Goal: Complete application form: Complete application form

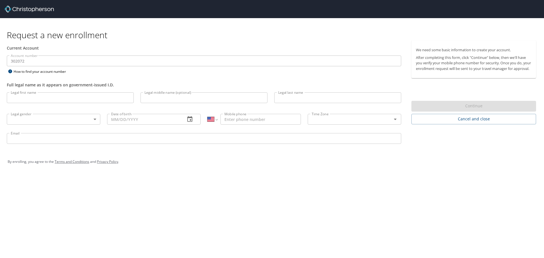
select select "US"
click at [55, 98] on input "Legal first name" at bounding box center [70, 97] width 127 height 11
type input "Donna"
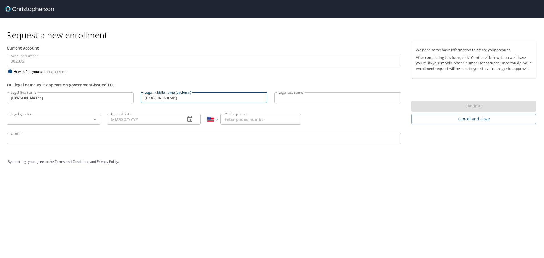
type input "Lynne"
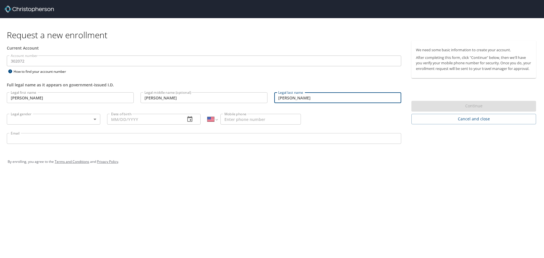
type input "Reynolds"
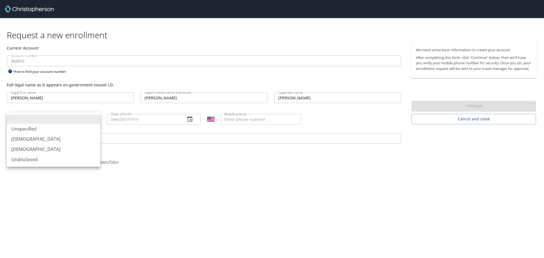
click at [95, 119] on body "Request a new enrollment Current Account Account number 302072 Account number H…" at bounding box center [272, 129] width 544 height 258
click at [27, 149] on li "Female" at bounding box center [54, 149] width 94 height 10
type input "Female"
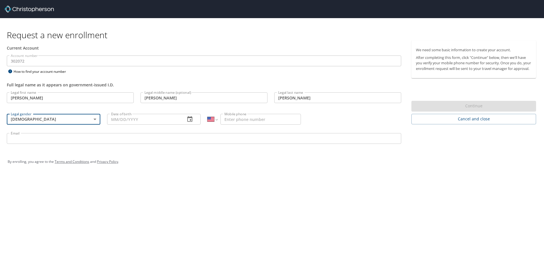
click at [187, 119] on icon "button" at bounding box center [190, 119] width 7 height 7
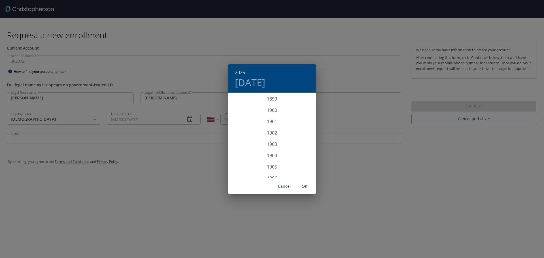
scroll to position [1395, 0]
click at [117, 120] on div "2025 Thu, Oct 9 1899 1900 1901 1902 1903 1904 1905 1906 1907 1908 1909 1910 191…" at bounding box center [272, 129] width 544 height 258
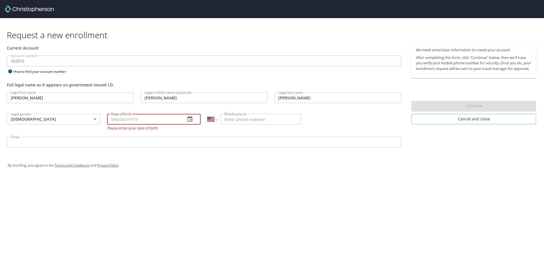
drag, startPoint x: 110, startPoint y: 120, endPoint x: 139, endPoint y: 119, distance: 28.6
click at [139, 119] on input "Date of birth" at bounding box center [144, 119] width 74 height 11
type input "05/11/1964"
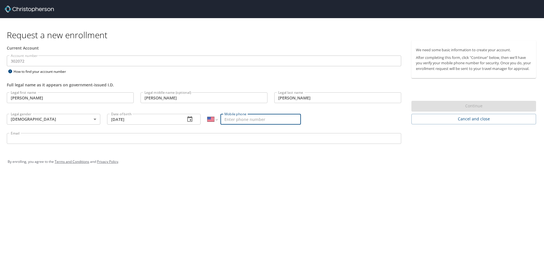
click at [227, 122] on input "Mobile phone" at bounding box center [261, 119] width 81 height 11
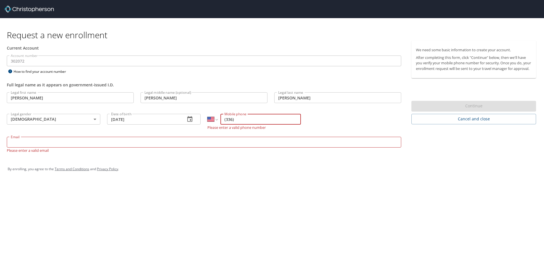
click at [243, 121] on input "(336)" at bounding box center [261, 119] width 81 height 11
type input "(336) 675-5663"
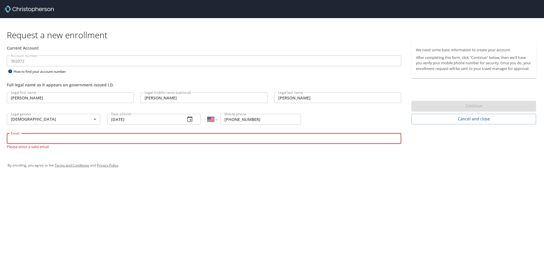
click at [16, 143] on input "Email" at bounding box center [204, 138] width 395 height 11
type input "dreynolds@registrypartners.com"
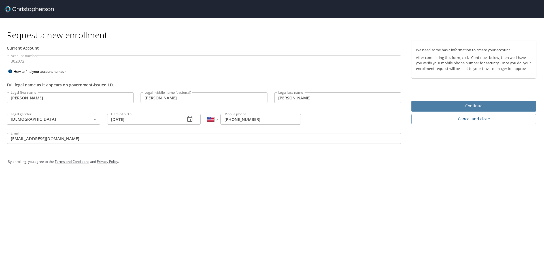
click at [453, 110] on span "Continue" at bounding box center [474, 106] width 116 height 7
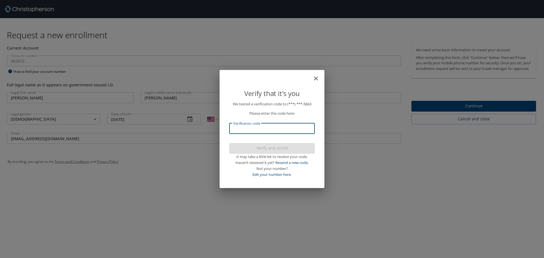
click at [286, 127] on input "Verification code" at bounding box center [272, 128] width 86 height 11
click at [277, 128] on input "Verification code" at bounding box center [272, 128] width 86 height 11
type input "621440"
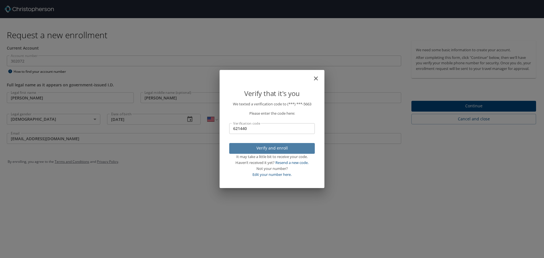
click at [275, 147] on span "Verify and enroll" at bounding box center [272, 148] width 77 height 7
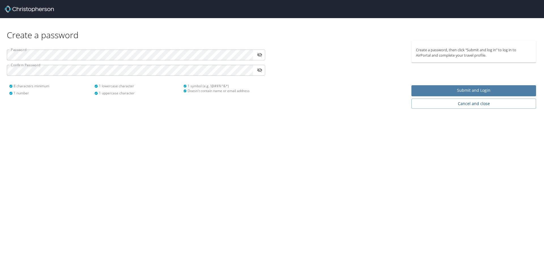
click at [473, 87] on span "Submit and Login" at bounding box center [474, 90] width 116 height 7
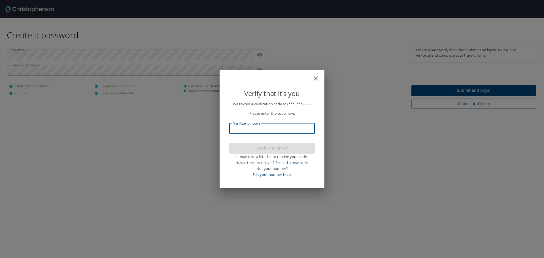
click at [266, 127] on input "Verification code" at bounding box center [272, 128] width 86 height 11
type input "091184"
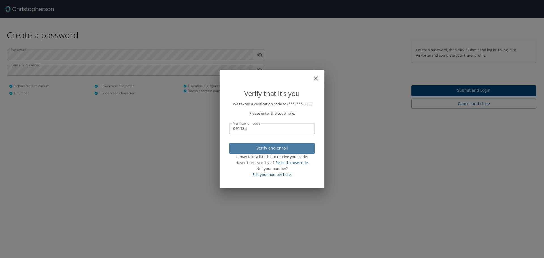
click at [292, 148] on span "Verify and enroll" at bounding box center [272, 148] width 77 height 7
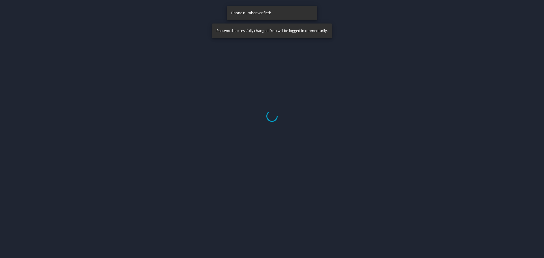
select select "US"
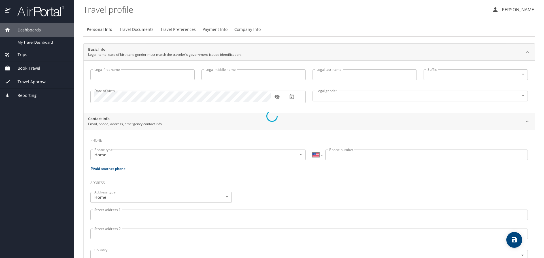
type input "Donna"
type input "Lynne"
type input "Reynolds"
type input "Female"
select select "US"
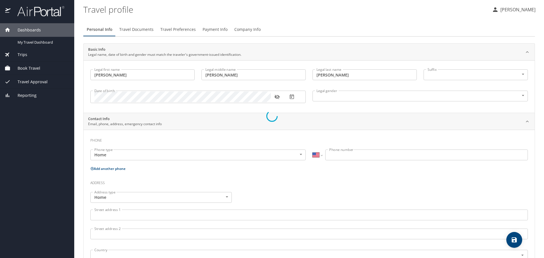
select select "US"
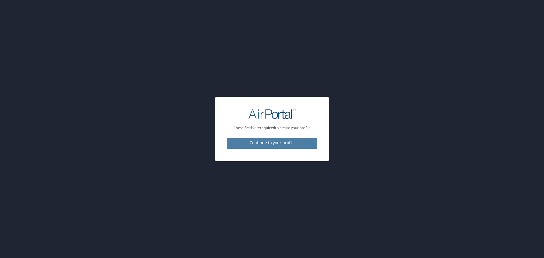
click at [286, 141] on span "Continue to your profile" at bounding box center [272, 142] width 82 height 7
select select "US"
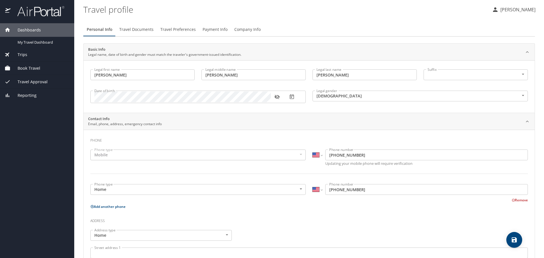
click at [276, 95] on icon "button" at bounding box center [277, 97] width 6 height 6
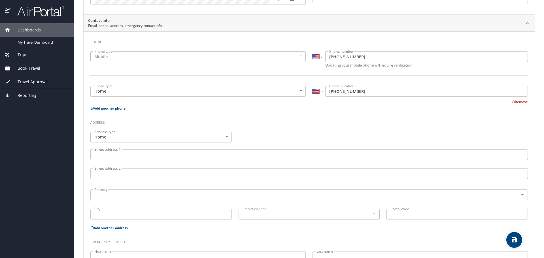
scroll to position [113, 0]
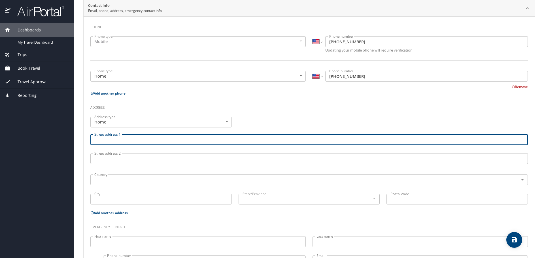
click at [101, 141] on input "Street address 1" at bounding box center [309, 139] width 438 height 11
type input "1730 Burnside Drive"
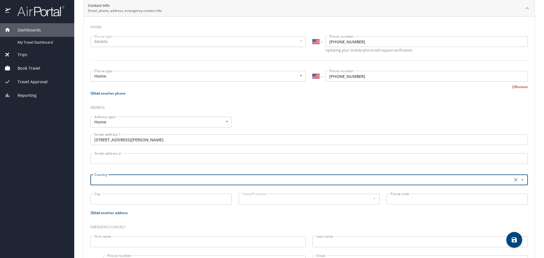
click at [520, 181] on icon "Open" at bounding box center [523, 180] width 6 height 6
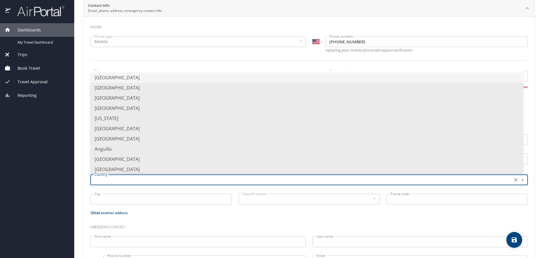
click at [205, 75] on li "United States of America" at bounding box center [306, 78] width 433 height 10
type input "United States of America"
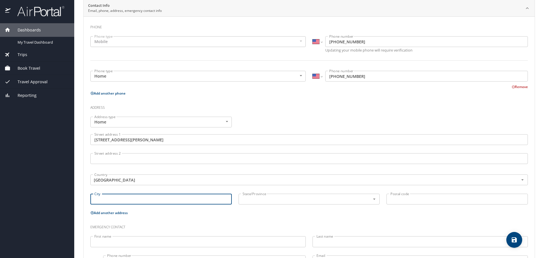
click at [117, 200] on input "City" at bounding box center [160, 199] width 141 height 11
type input "Maryville"
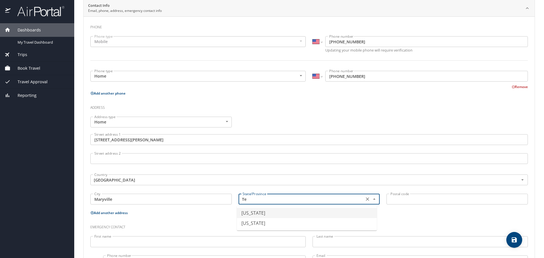
click at [277, 212] on li "Tennessee" at bounding box center [307, 213] width 140 height 10
type input "Tennessee"
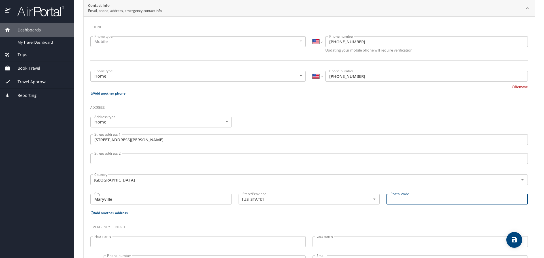
click at [409, 199] on input "Postal code" at bounding box center [457, 199] width 141 height 11
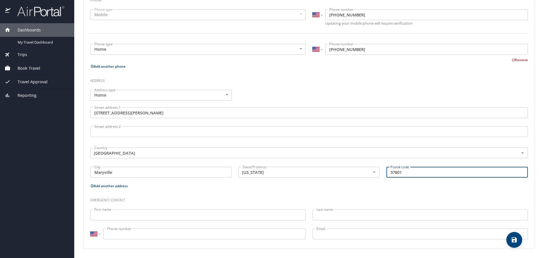
type input "37801"
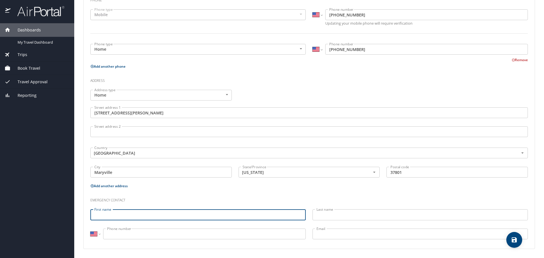
click at [116, 215] on input "First name" at bounding box center [197, 215] width 215 height 11
type input "Jeff"
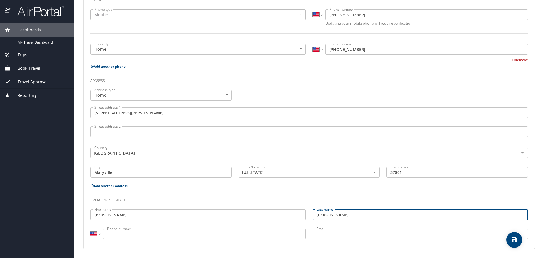
type input "Reynolds"
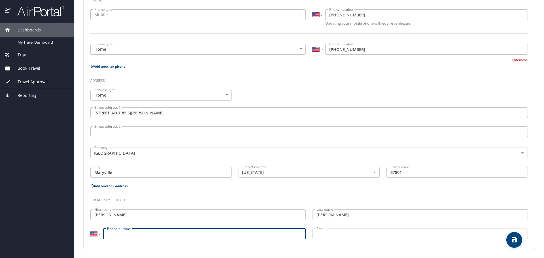
click at [118, 236] on input "Phone number" at bounding box center [204, 234] width 203 height 11
type input "(336) 516-1657"
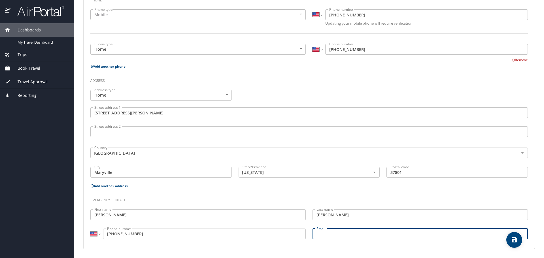
click at [333, 236] on input "Email" at bounding box center [420, 234] width 215 height 11
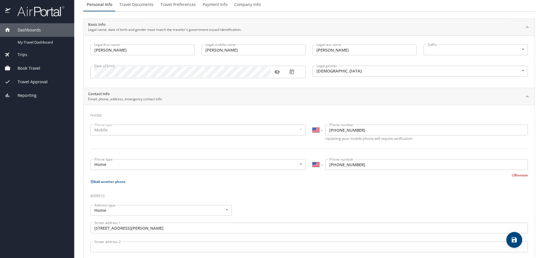
scroll to position [0, 0]
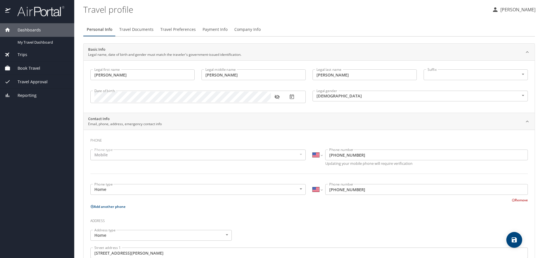
type input "jreynolds2159@gmail.com"
click at [129, 29] on span "Travel Documents" at bounding box center [136, 29] width 34 height 7
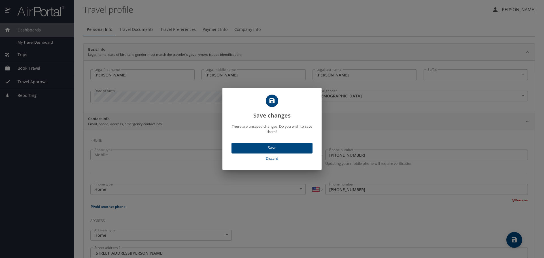
click at [288, 146] on span "Save" at bounding box center [272, 148] width 72 height 7
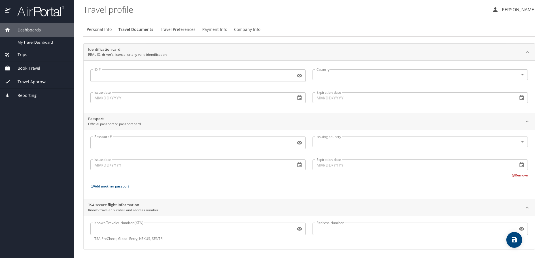
click at [174, 30] on span "Travel Preferences" at bounding box center [177, 29] width 35 height 7
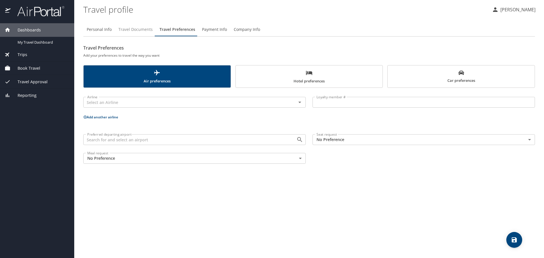
click at [131, 28] on span "Travel Documents" at bounding box center [136, 29] width 34 height 7
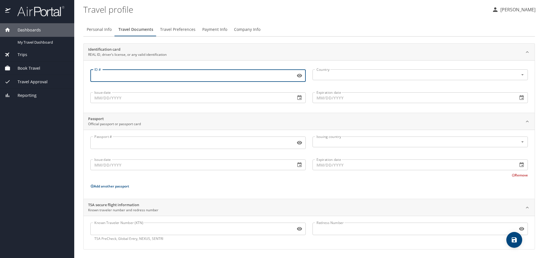
click at [99, 74] on input "ID #" at bounding box center [191, 75] width 203 height 11
type input "142848261"
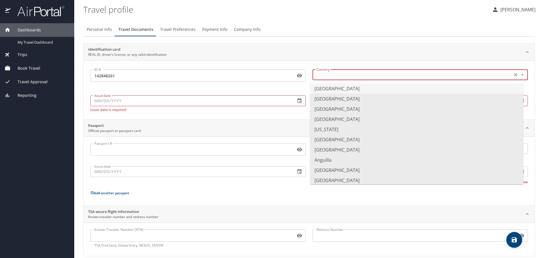
click at [343, 76] on input "text" at bounding box center [411, 74] width 195 height 7
click at [343, 86] on li "United States of America" at bounding box center [416, 89] width 213 height 10
type input "United States of America"
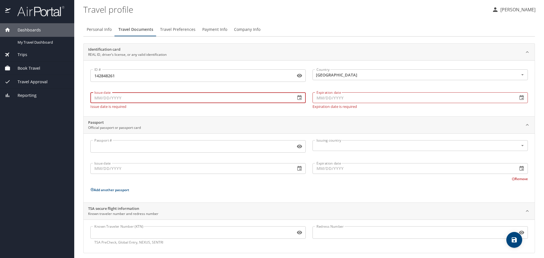
click at [140, 100] on input "Issue date" at bounding box center [190, 97] width 201 height 11
type input "11/22/2021"
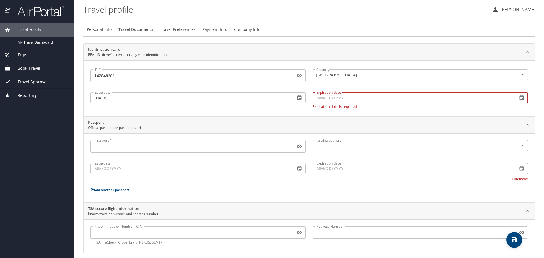
click at [315, 98] on input "Expiration date" at bounding box center [413, 97] width 201 height 11
type input "12/20/2027"
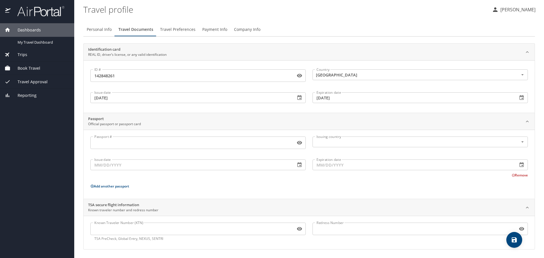
click at [189, 156] on div "Passport # Passport # Issuing country Issuing country Issue date Issue date Exp…" at bounding box center [309, 155] width 445 height 45
click at [172, 27] on span "Travel Preferences" at bounding box center [177, 29] width 35 height 7
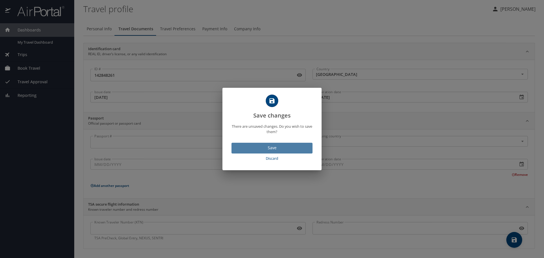
click at [279, 147] on span "Save" at bounding box center [272, 148] width 72 height 7
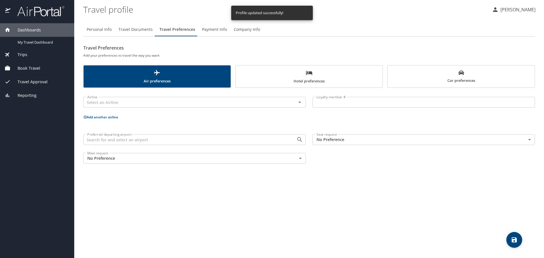
scroll to position [0, 0]
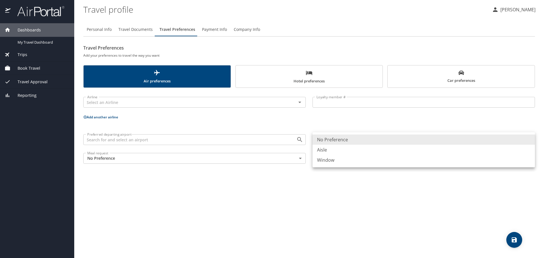
click at [530, 140] on body "Dashboards My Travel Dashboard Trips Current / Future Trips Past Trips Trips Mi…" at bounding box center [272, 129] width 544 height 258
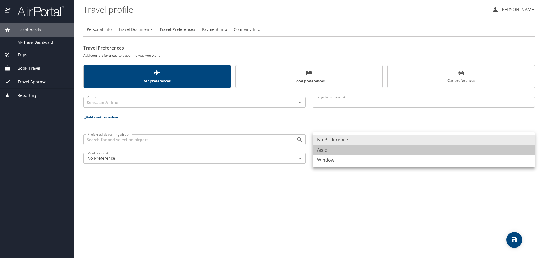
click at [321, 148] on li "Aisle" at bounding box center [424, 150] width 223 height 10
type input "Aisle"
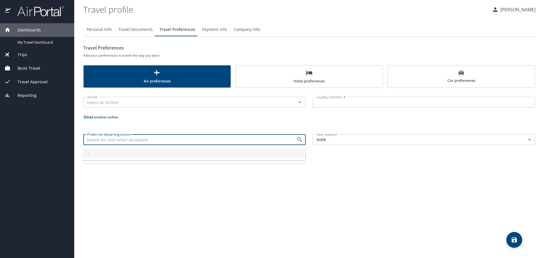
click at [164, 139] on input "Preferred departing airport" at bounding box center [186, 139] width 202 height 7
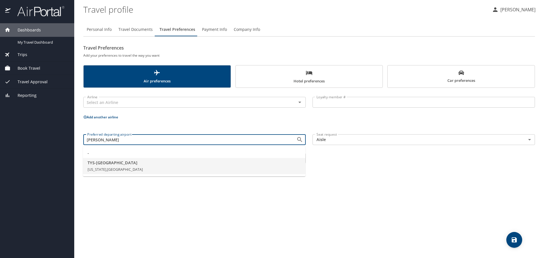
click at [115, 161] on span "TYS - Knoxville" at bounding box center [194, 163] width 213 height 6
type input "TYS - Knoxville"
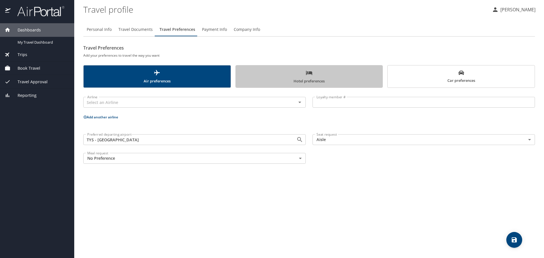
click at [281, 77] on span "Hotel preferences" at bounding box center [309, 76] width 140 height 15
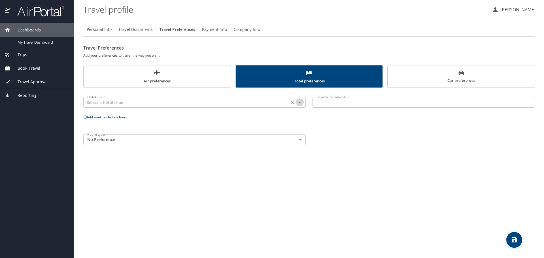
click at [301, 103] on icon "Open" at bounding box center [300, 102] width 7 height 7
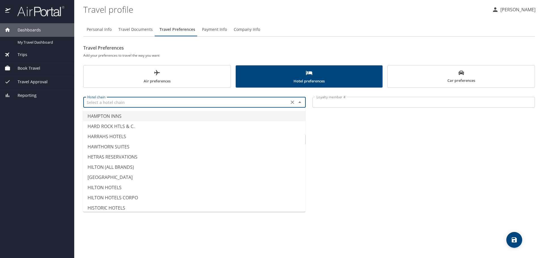
scroll to position [1219, 0]
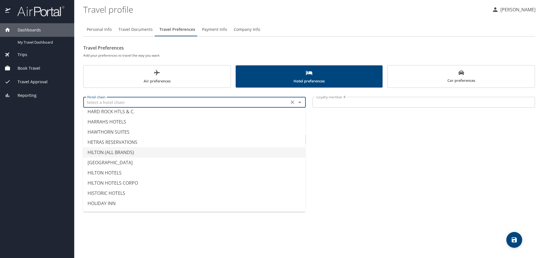
click at [109, 150] on li "HILTON (ALL BRANDS)" at bounding box center [194, 152] width 223 height 10
type input "HILTON (ALL BRANDS)"
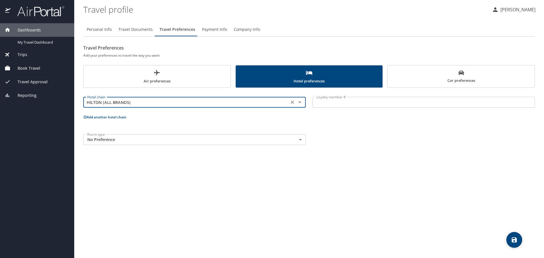
click at [301, 140] on body "Dashboards My Travel Dashboard Trips Current / Future Trips Past Trips Trips Mi…" at bounding box center [272, 129] width 544 height 258
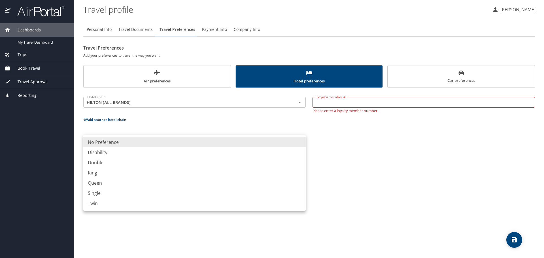
click at [94, 172] on li "King" at bounding box center [194, 173] width 223 height 10
type input "King"
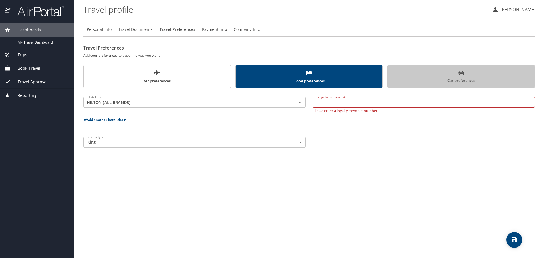
click at [471, 73] on span "Car preferences" at bounding box center [461, 77] width 140 height 14
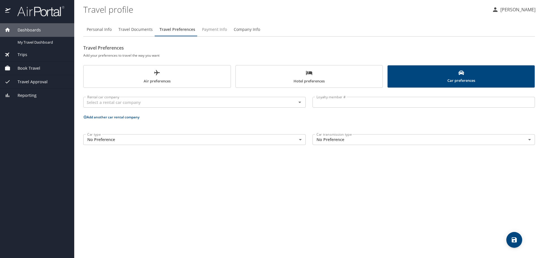
click at [216, 28] on span "Payment Info" at bounding box center [214, 29] width 25 height 7
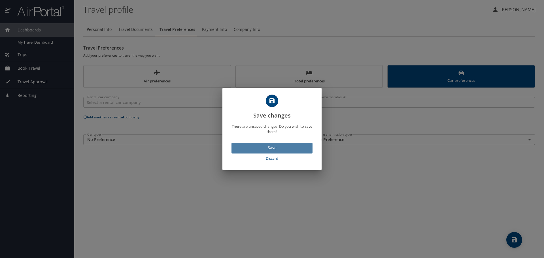
click at [270, 147] on span "Save" at bounding box center [272, 148] width 72 height 7
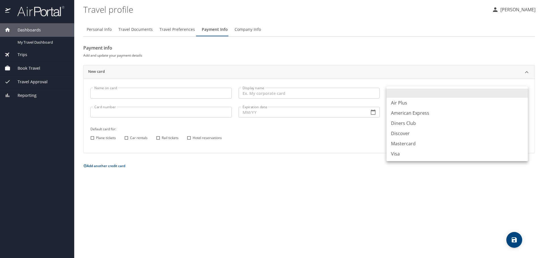
click at [523, 93] on body "Dashboards My Travel Dashboard Trips Current / Future Trips Past Trips Trips Mi…" at bounding box center [272, 129] width 544 height 258
click at [536, 102] on div at bounding box center [272, 129] width 544 height 258
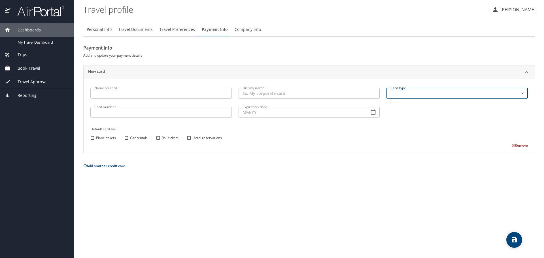
click at [105, 31] on span "Personal Info" at bounding box center [99, 29] width 25 height 7
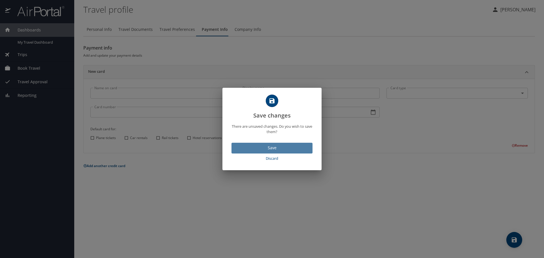
click at [272, 145] on span "Save" at bounding box center [272, 148] width 72 height 7
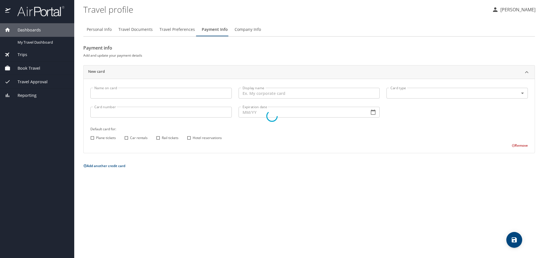
select select "US"
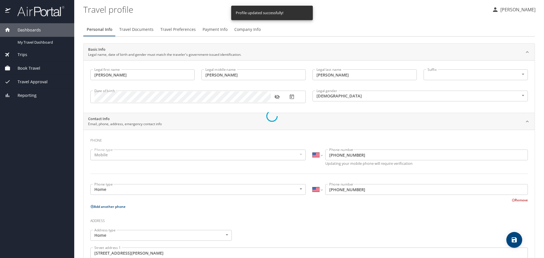
select select "US"
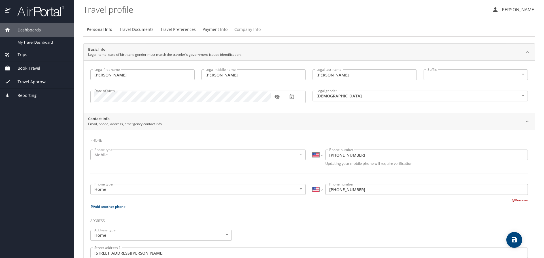
click at [246, 31] on span "Company Info" at bounding box center [247, 29] width 26 height 7
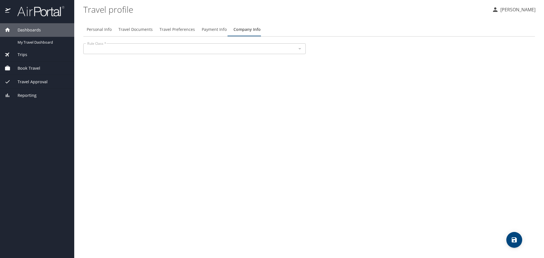
click at [301, 48] on div at bounding box center [299, 49] width 7 height 8
click at [300, 49] on div at bounding box center [299, 49] width 7 height 8
click at [98, 29] on span "Personal Info" at bounding box center [99, 29] width 25 height 7
select select "US"
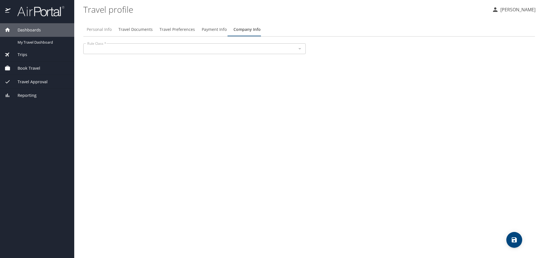
select select "US"
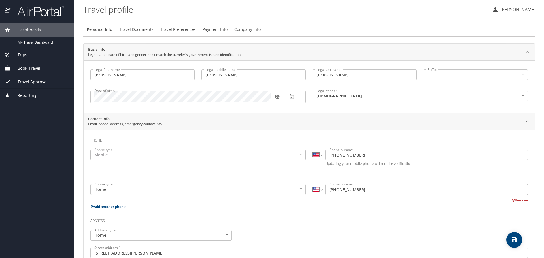
click at [125, 31] on span "Travel Documents" at bounding box center [136, 29] width 34 height 7
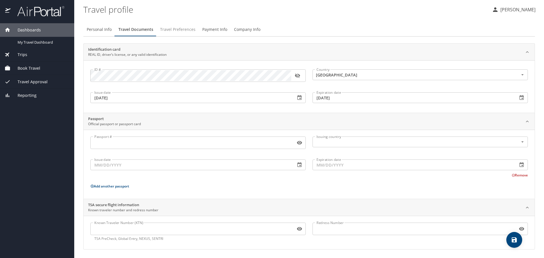
click at [184, 29] on span "Travel Preferences" at bounding box center [177, 29] width 35 height 7
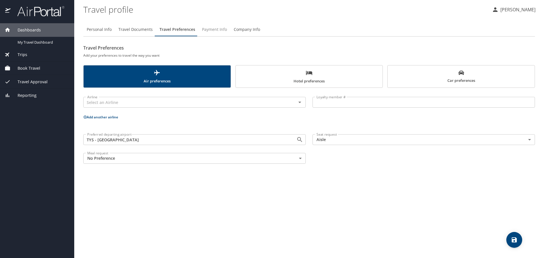
click at [213, 27] on span "Payment Info" at bounding box center [214, 29] width 25 height 7
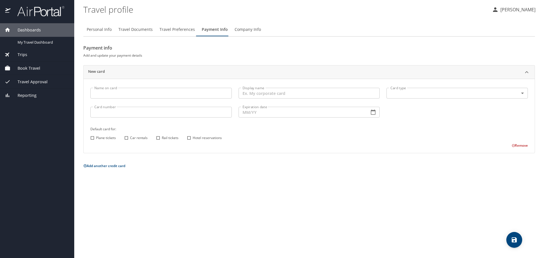
click at [27, 67] on span "Book Travel" at bounding box center [25, 68] width 30 height 6
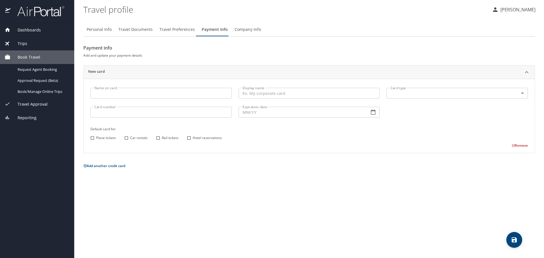
click at [21, 41] on span "Trips" at bounding box center [18, 44] width 17 height 6
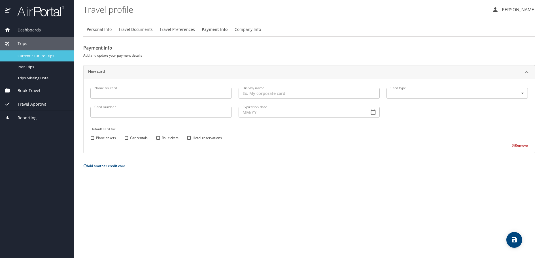
click at [28, 54] on span "Current / Future Trips" at bounding box center [43, 55] width 50 height 5
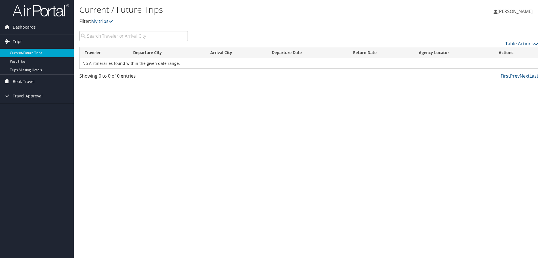
click at [16, 39] on span "Trips" at bounding box center [18, 42] width 10 height 14
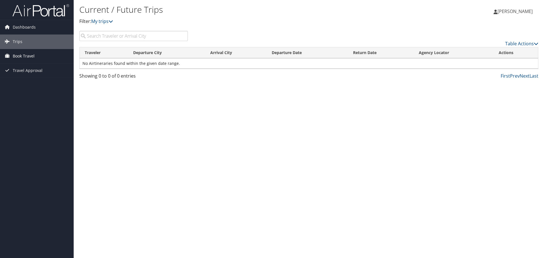
click at [20, 55] on span "Book Travel" at bounding box center [24, 56] width 22 height 14
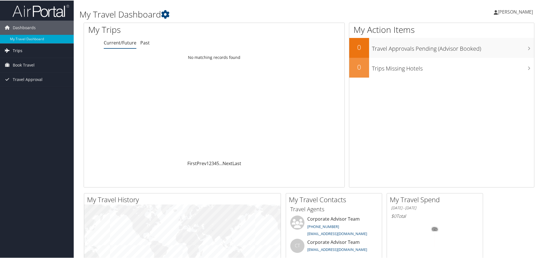
click at [18, 48] on span "Trips" at bounding box center [18, 50] width 10 height 14
click at [22, 88] on span "Book Travel" at bounding box center [24, 90] width 22 height 14
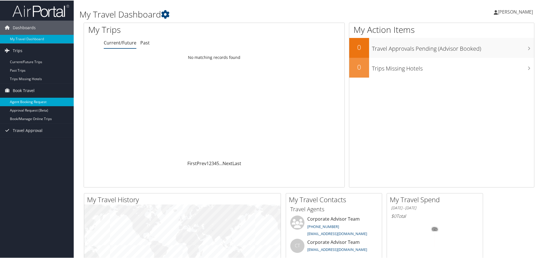
click at [23, 100] on link "Agent Booking Request" at bounding box center [37, 101] width 74 height 9
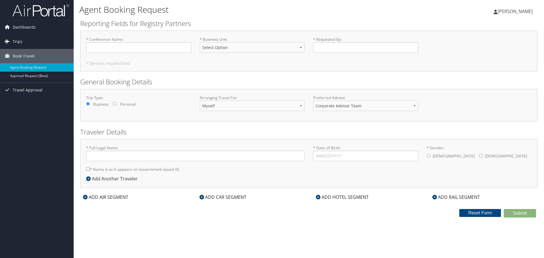
type input "[PERSON_NAME]"
click at [23, 82] on link "Book/Manage Online Trips" at bounding box center [37, 84] width 74 height 9
